Goal: Information Seeking & Learning: Learn about a topic

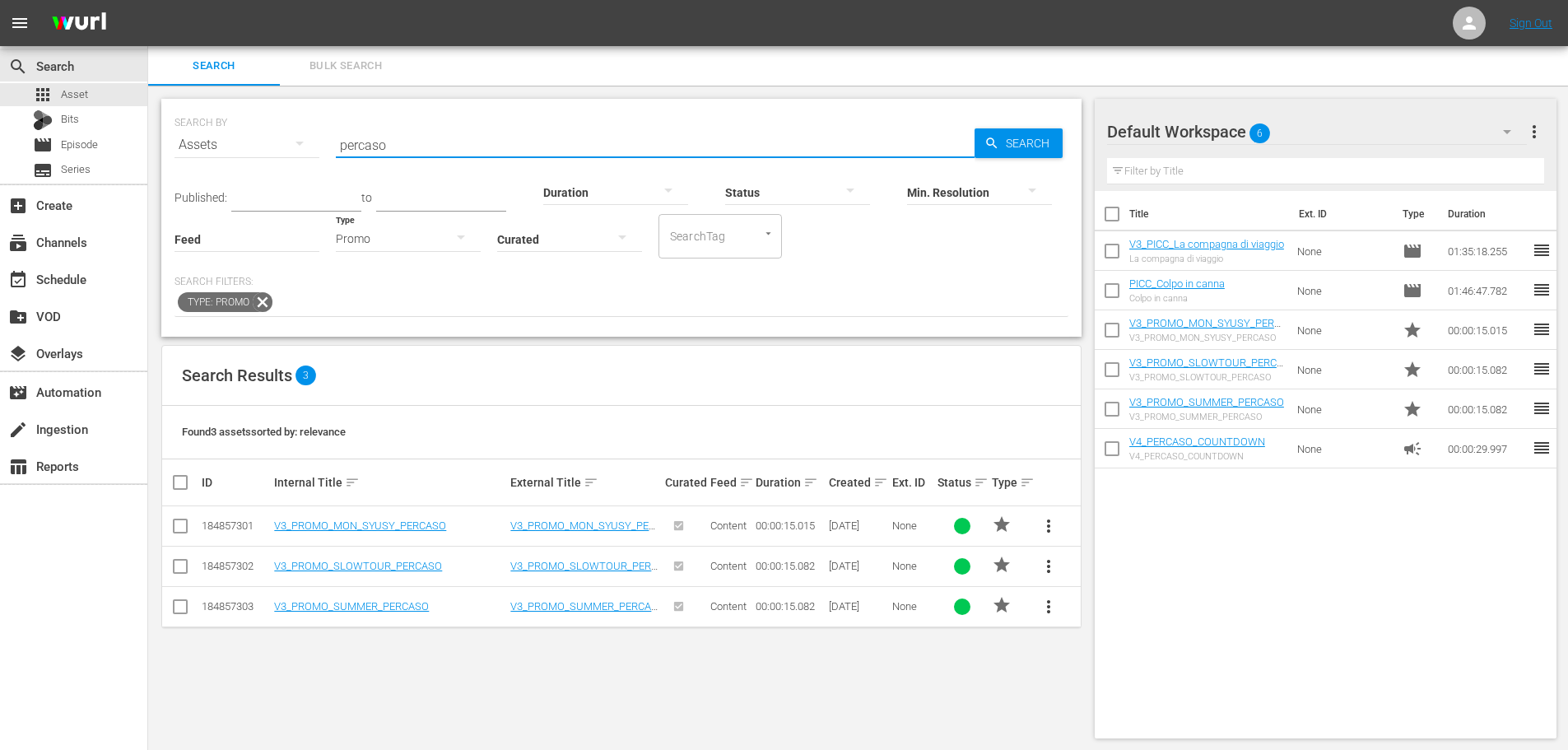
drag, startPoint x: 432, startPoint y: 138, endPoint x: 198, endPoint y: 152, distance: 234.4
click at [198, 152] on div "SEARCH BY Search By Assets Search ID, Title, Description, Keywords, or Category…" at bounding box center [621, 135] width 894 height 59
click at [361, 238] on div "Promo" at bounding box center [408, 238] width 145 height 47
click at [122, 136] on div "Video Ad Bits Live Promo Placeholder" at bounding box center [784, 375] width 1568 height 750
click at [111, 152] on div "Video Ad Bits Live Promo Placeholder" at bounding box center [784, 375] width 1568 height 750
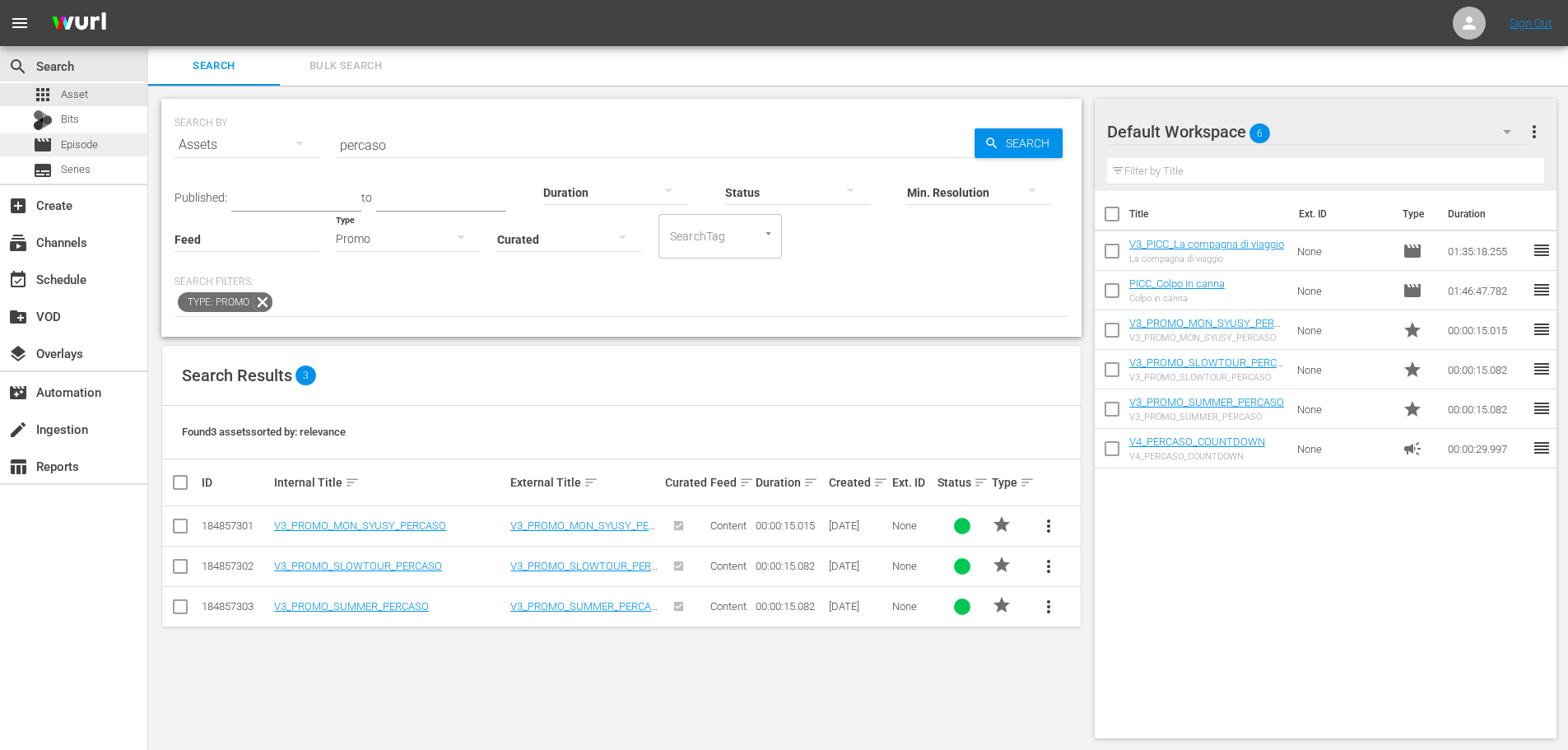
click at [84, 140] on span "Episode" at bounding box center [79, 144] width 37 height 16
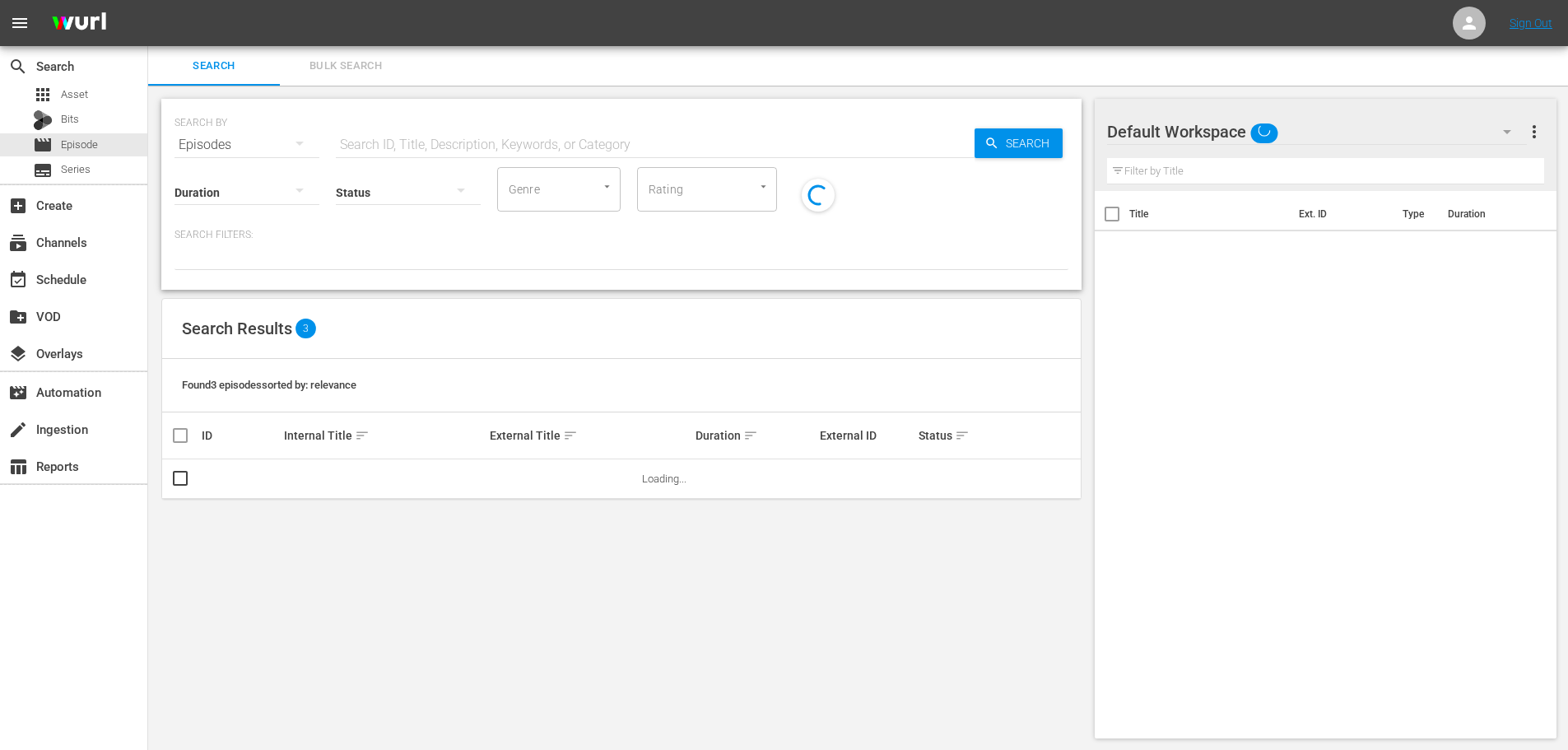
click at [452, 144] on input "text" at bounding box center [655, 145] width 639 height 40
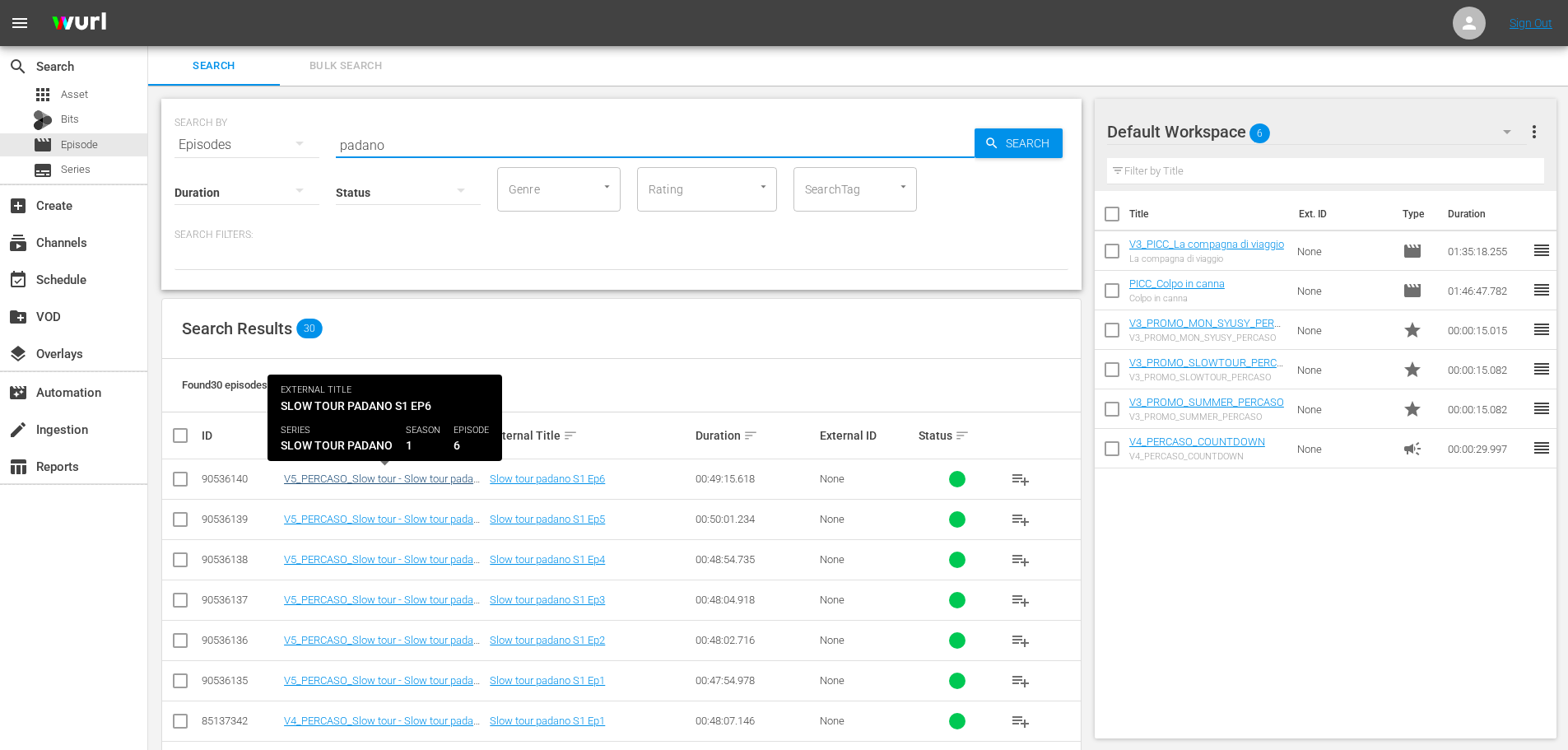
type input "padano"
click at [419, 473] on link "V5_PERCASO_Slow tour - Slow tour padano S1 Ep6" at bounding box center [384, 484] width 200 height 25
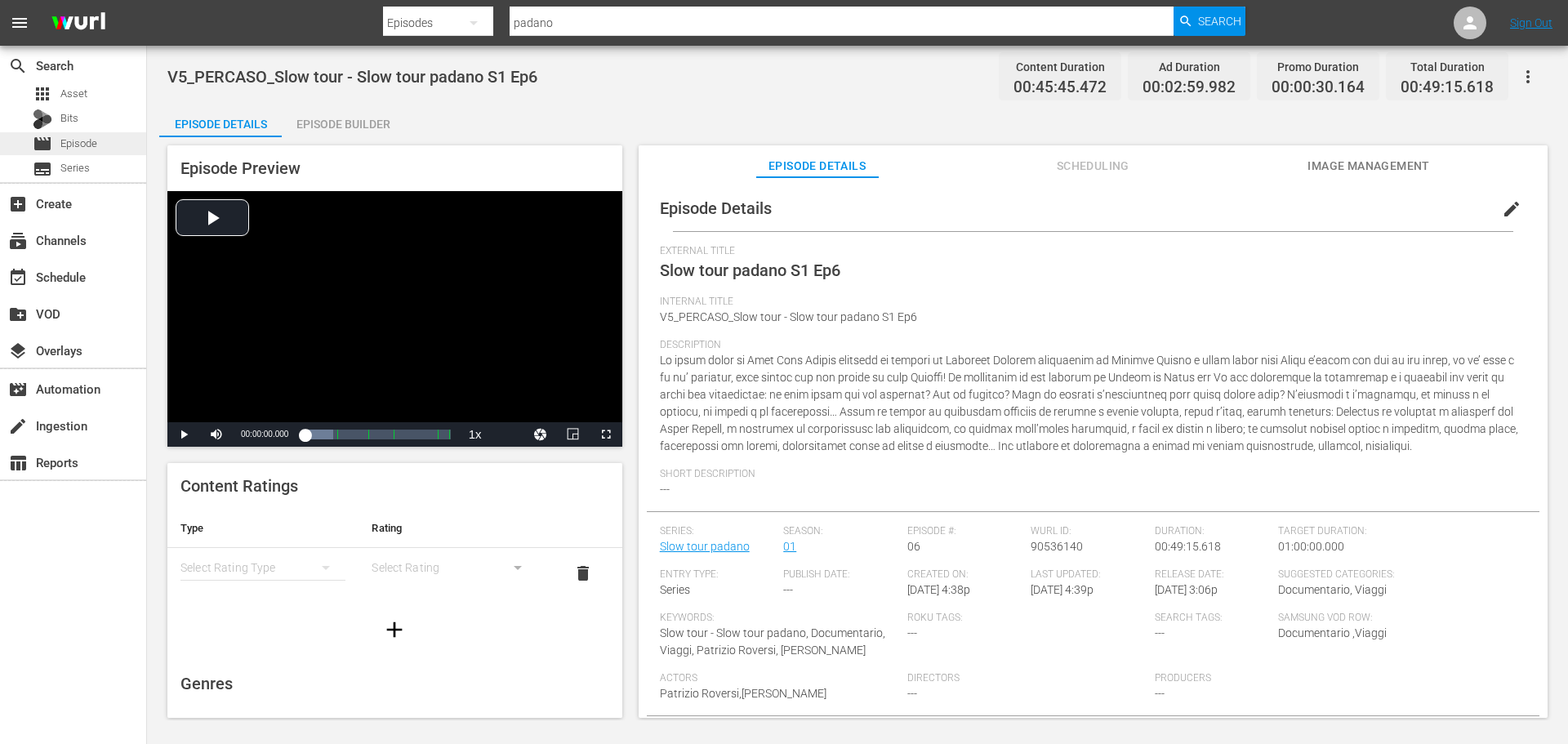
click at [115, 143] on div "movie Episode" at bounding box center [73, 143] width 146 height 23
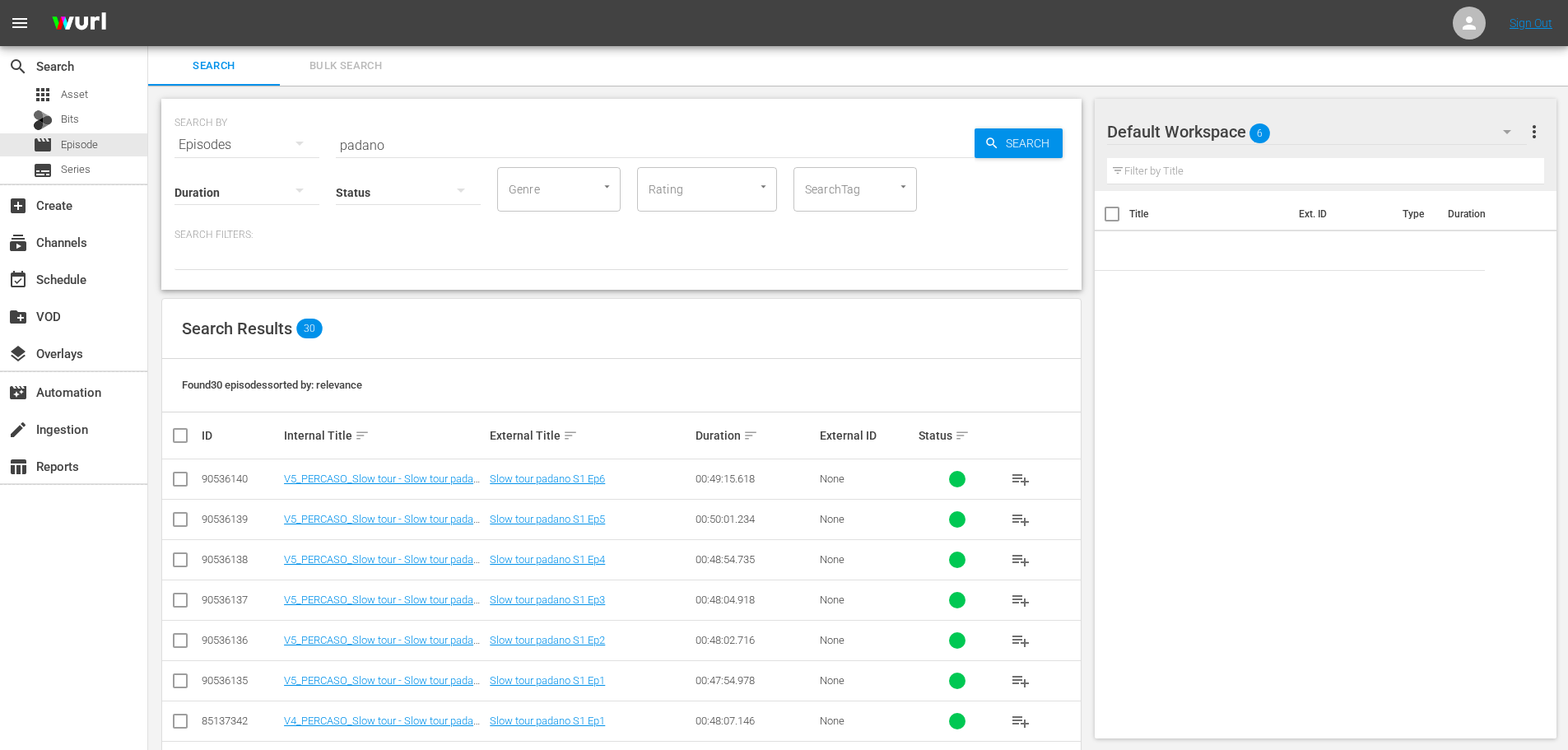
scroll to position [83, 0]
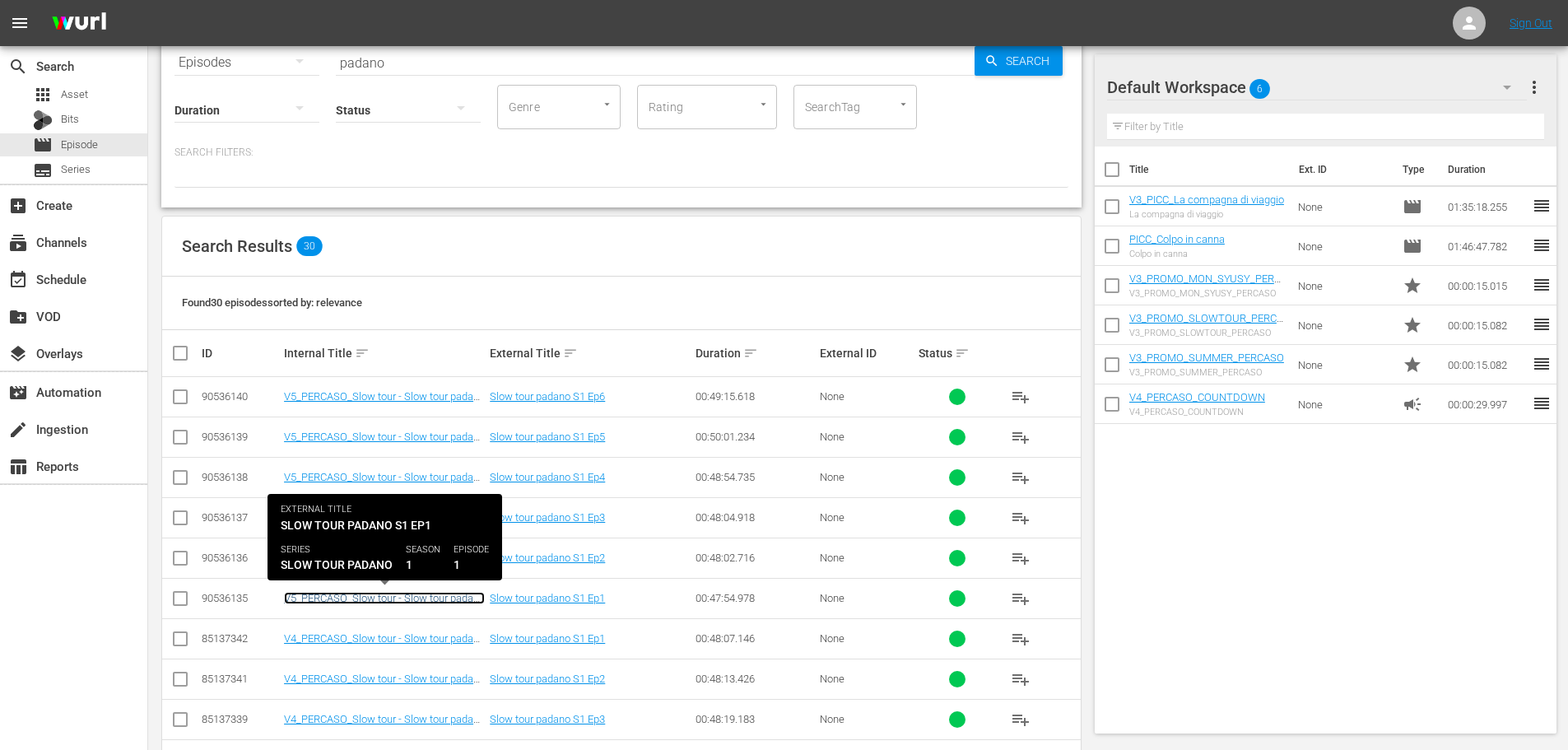
click at [432, 594] on link "V5_PERCASO_Slow tour - Slow tour padano S1 Ep1" at bounding box center [384, 604] width 200 height 25
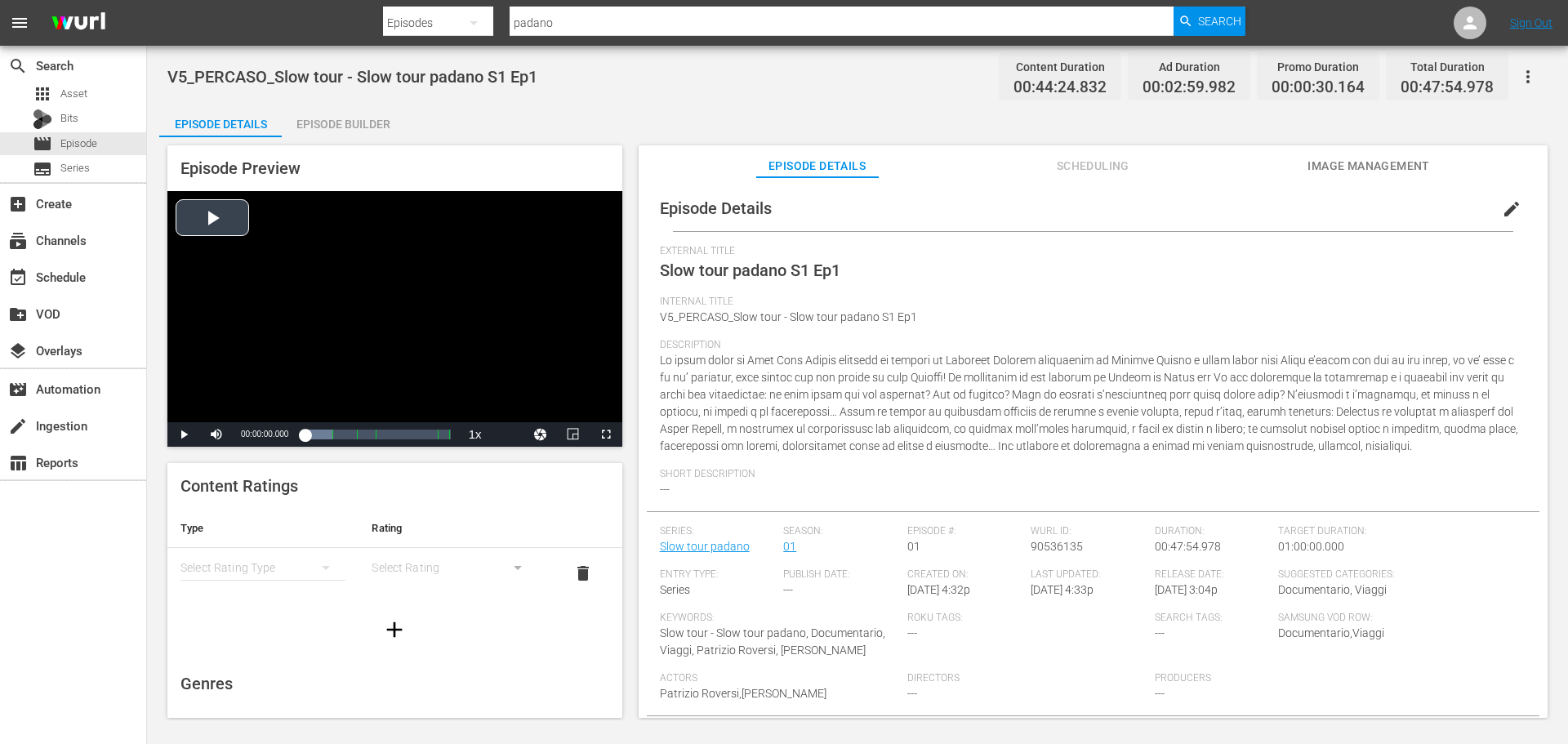
click at [346, 339] on div "Video Player" at bounding box center [395, 306] width 455 height 231
click at [304, 427] on div "00:00:07.043" at bounding box center [304, 433] width 0 height 16
click at [606, 434] on span "Video Player" at bounding box center [606, 434] width 0 height 0
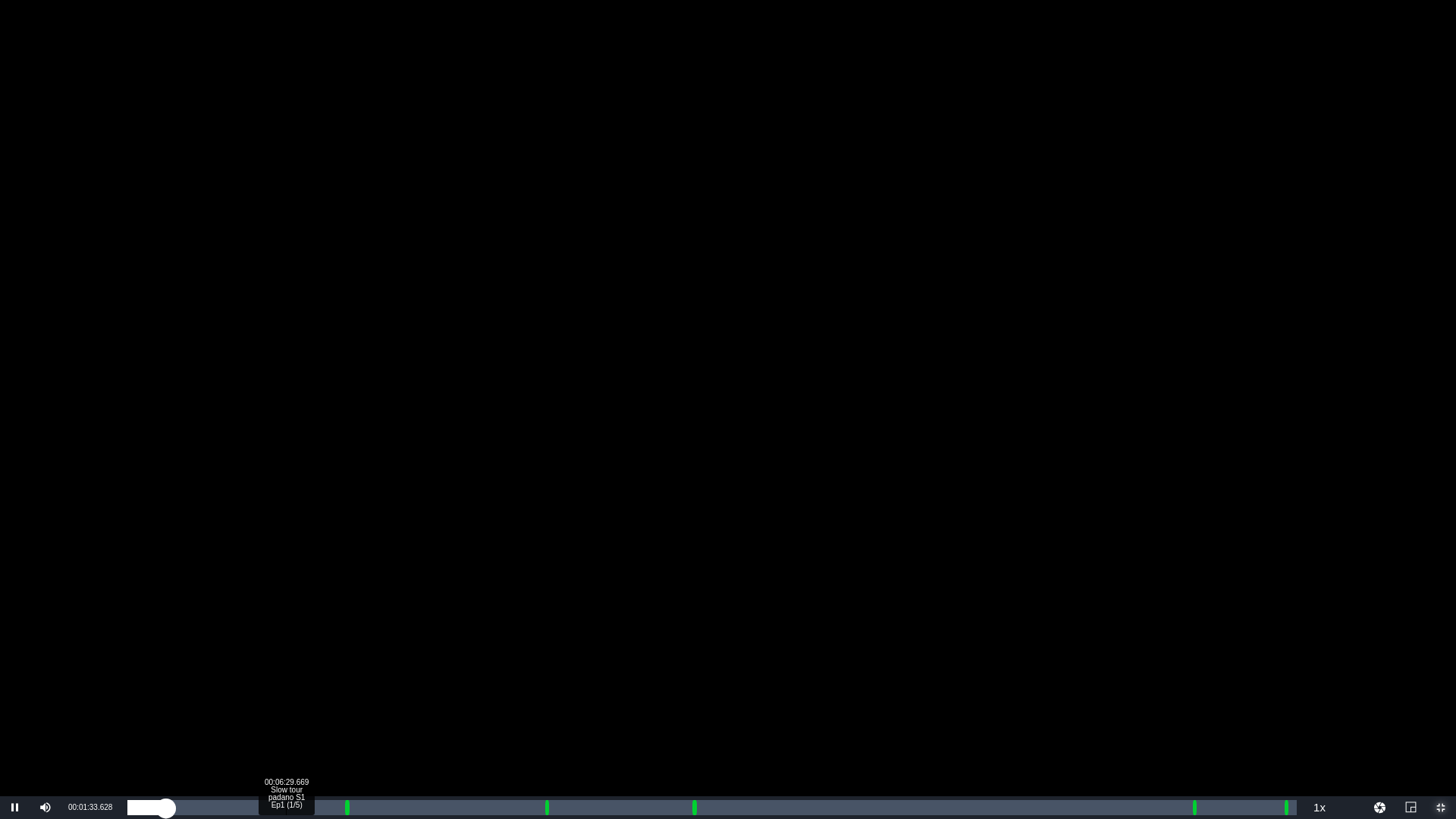
click at [286, 690] on div "Loaded : 2.47% 00:06:29.669 Slow tour padano S1 Ep1 (1/5) 00:00:48.797 Cue Poin…" at bounding box center [712, 808] width 1185 height 23
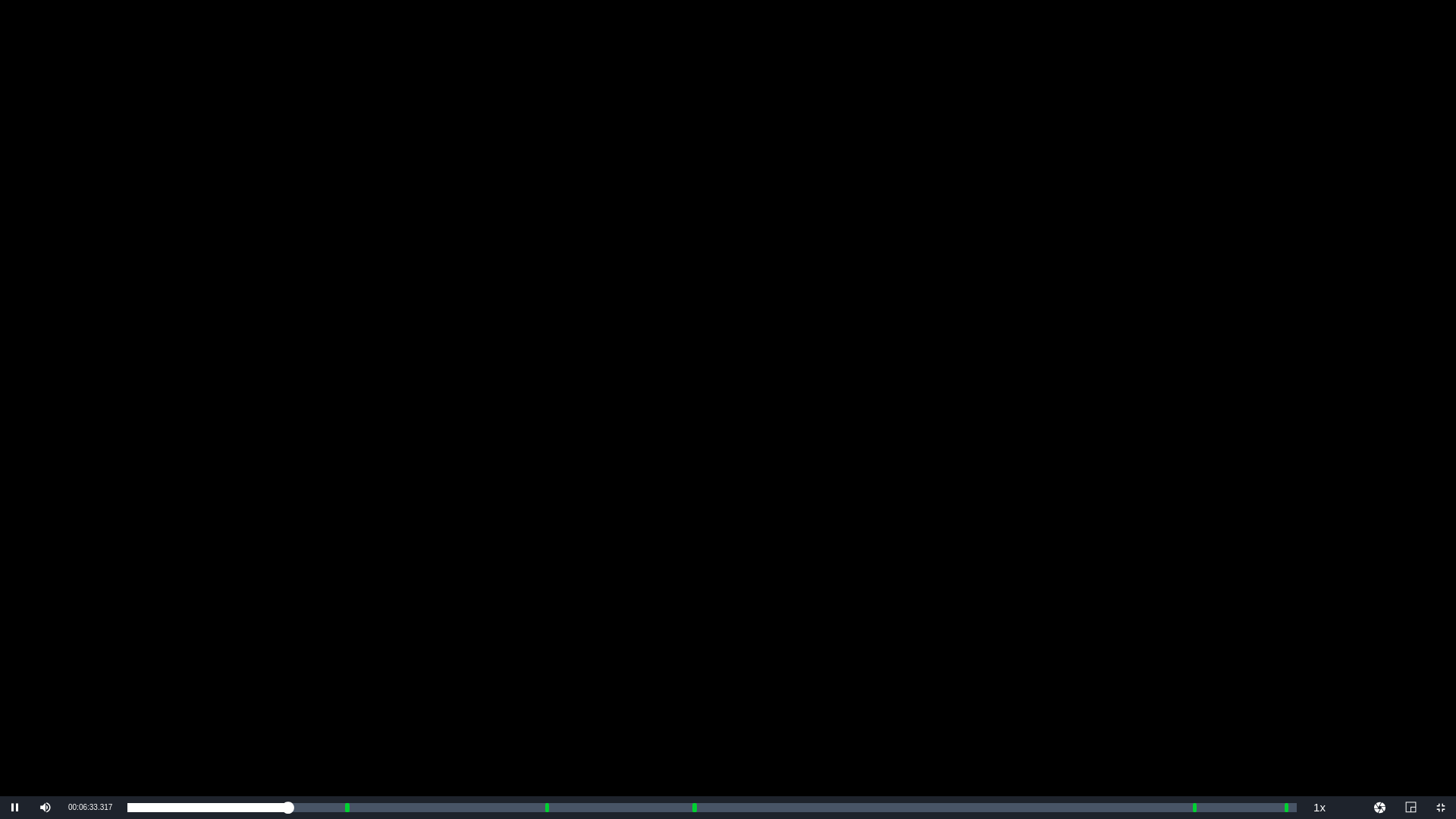
click at [865, 577] on div "Video Player" at bounding box center [728, 398] width 1456 height 796
click at [1441, 690] on span "Video Player" at bounding box center [1441, 808] width 0 height 0
